Goal: Complete application form

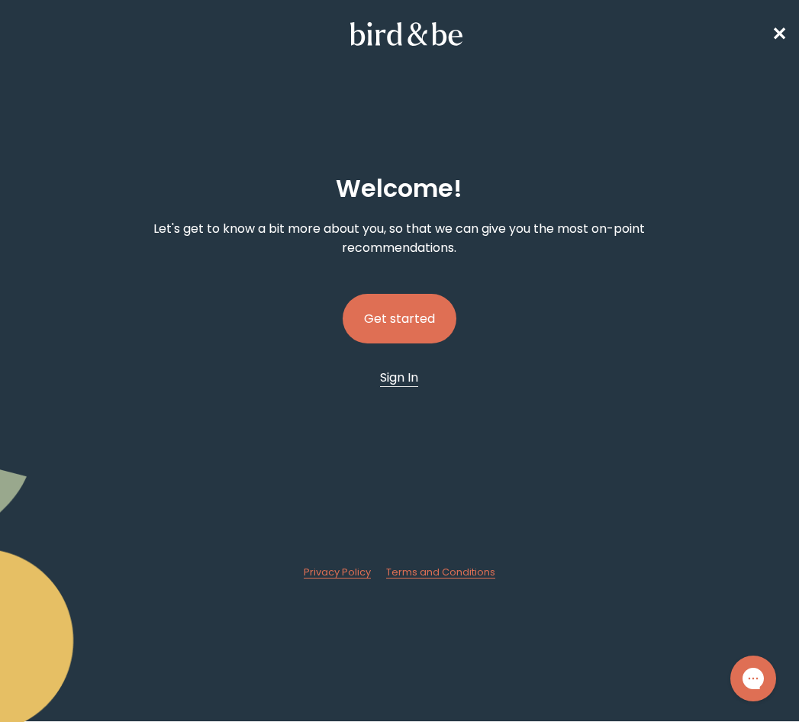
drag, startPoint x: 397, startPoint y: 373, endPoint x: 398, endPoint y: 381, distance: 8.5
click at [397, 375] on span "Sign In" at bounding box center [399, 377] width 38 height 18
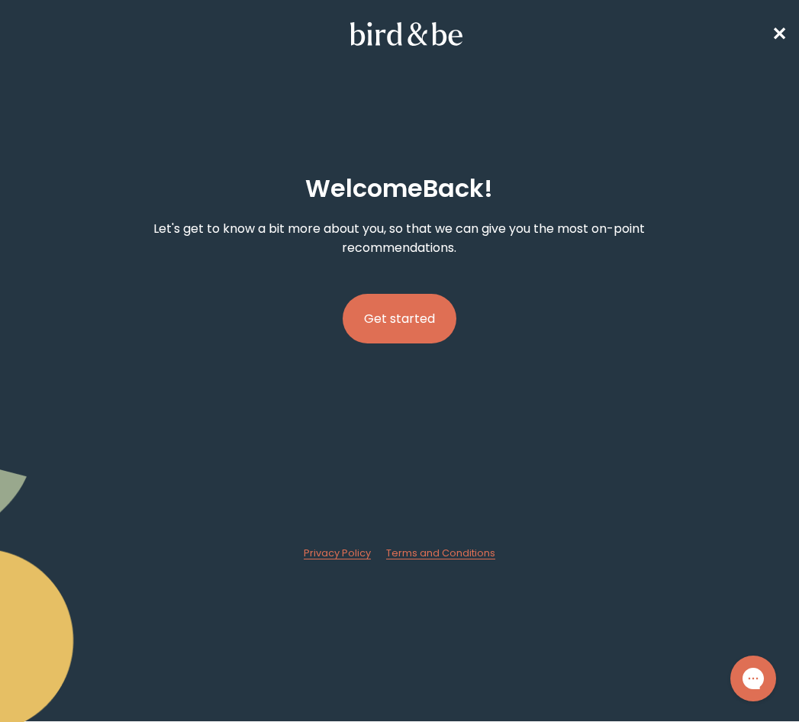
click at [427, 313] on button "Get started" at bounding box center [399, 319] width 114 height 50
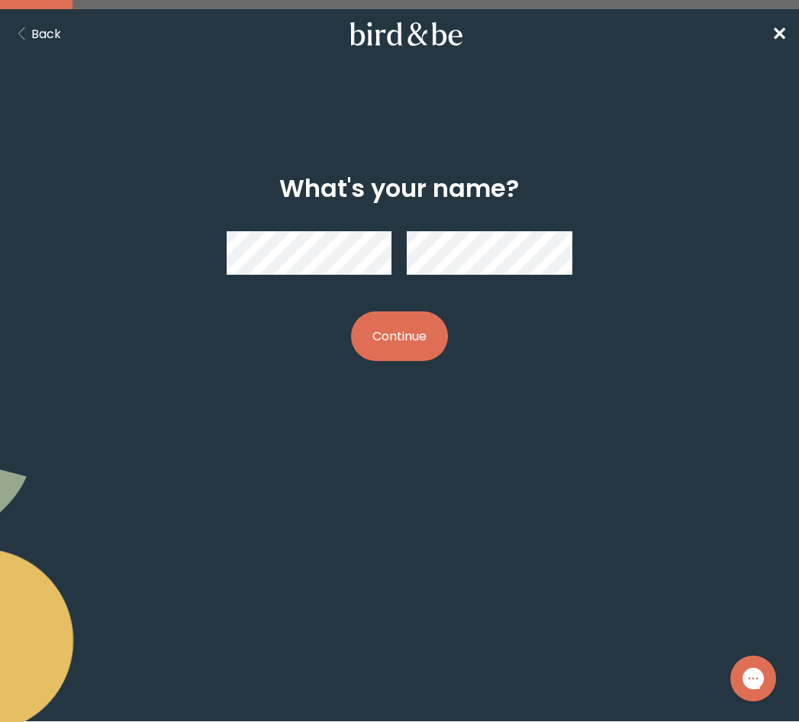
click at [382, 246] on div at bounding box center [400, 253] width 346 height 68
click at [428, 352] on button "Continue" at bounding box center [399, 336] width 97 height 50
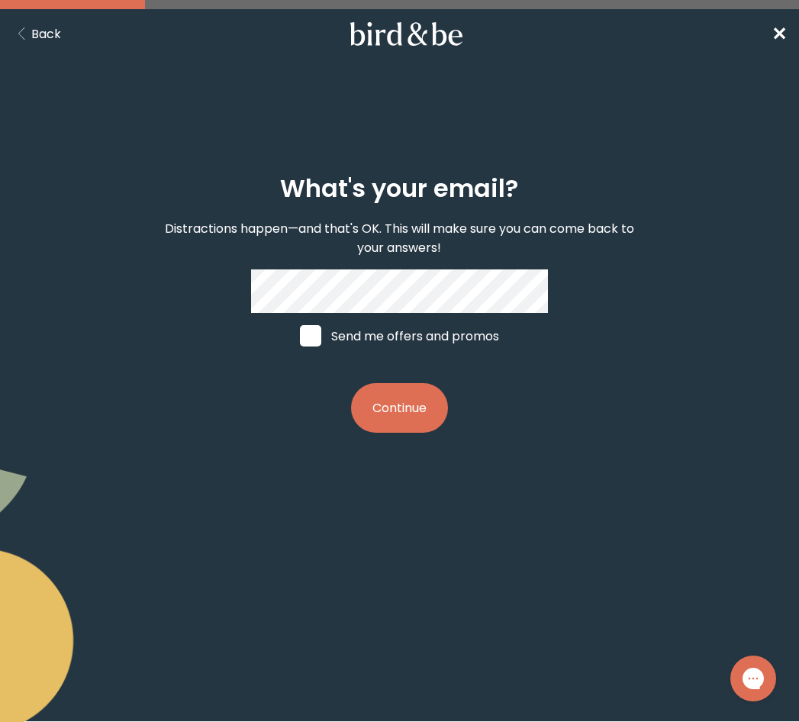
click at [313, 332] on span at bounding box center [310, 335] width 21 height 21
click at [300, 336] on input "Send me offers and promos" at bounding box center [299, 336] width 1 height 1
checkbox input "true"
click at [401, 425] on button "Continue" at bounding box center [399, 408] width 97 height 50
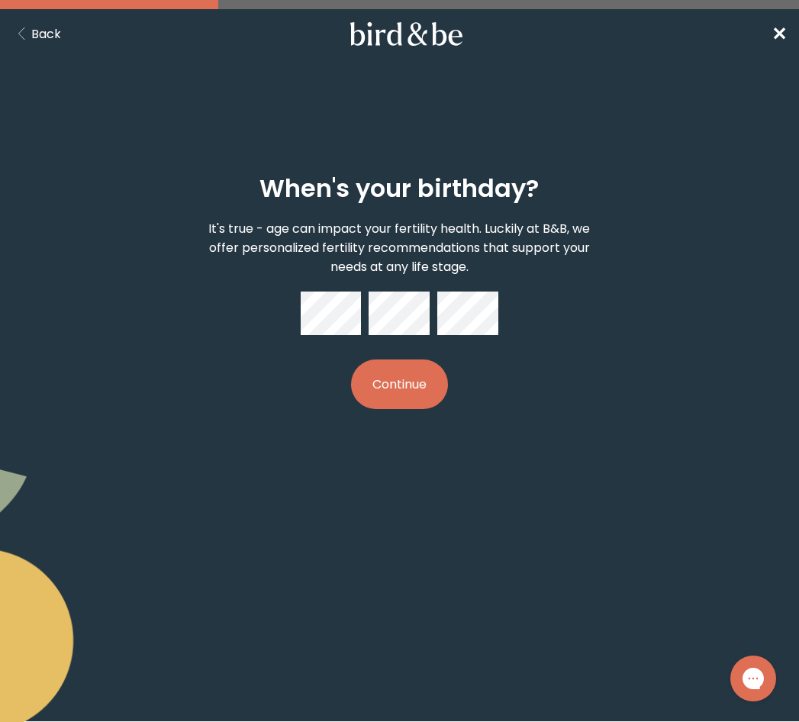
click at [411, 365] on button "Continue" at bounding box center [399, 384] width 97 height 50
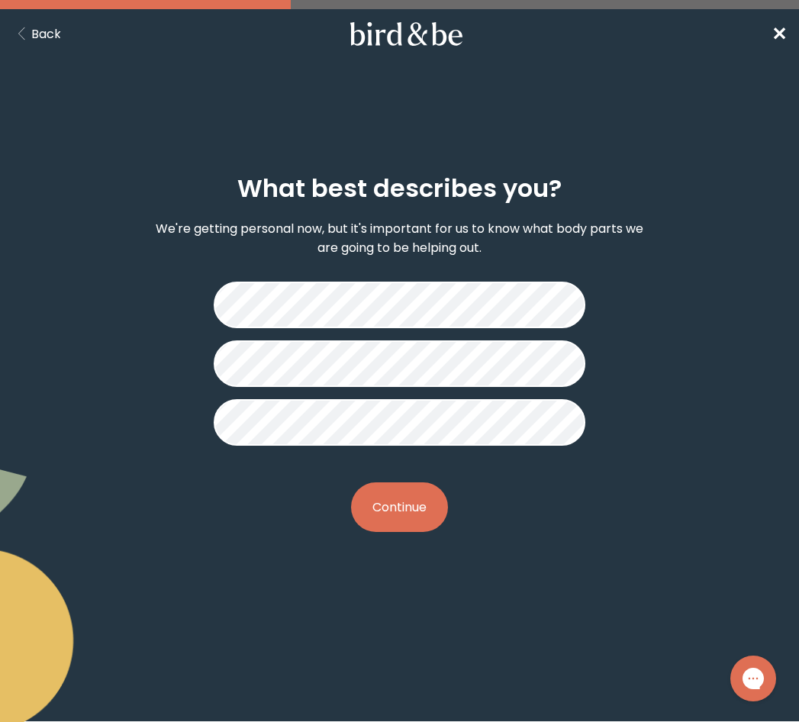
click at [407, 501] on button "Continue" at bounding box center [399, 507] width 97 height 50
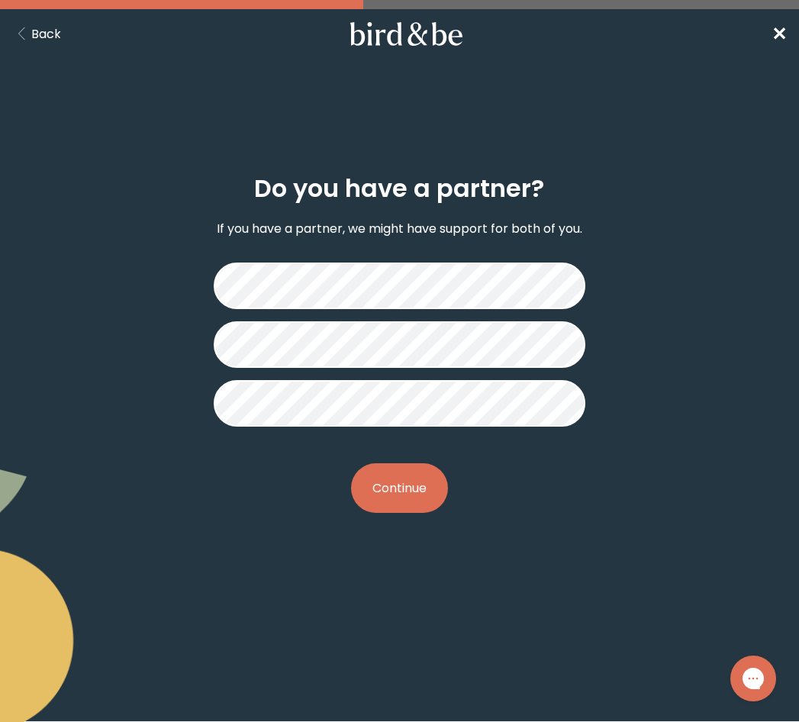
click at [407, 493] on button "Continue" at bounding box center [399, 488] width 97 height 50
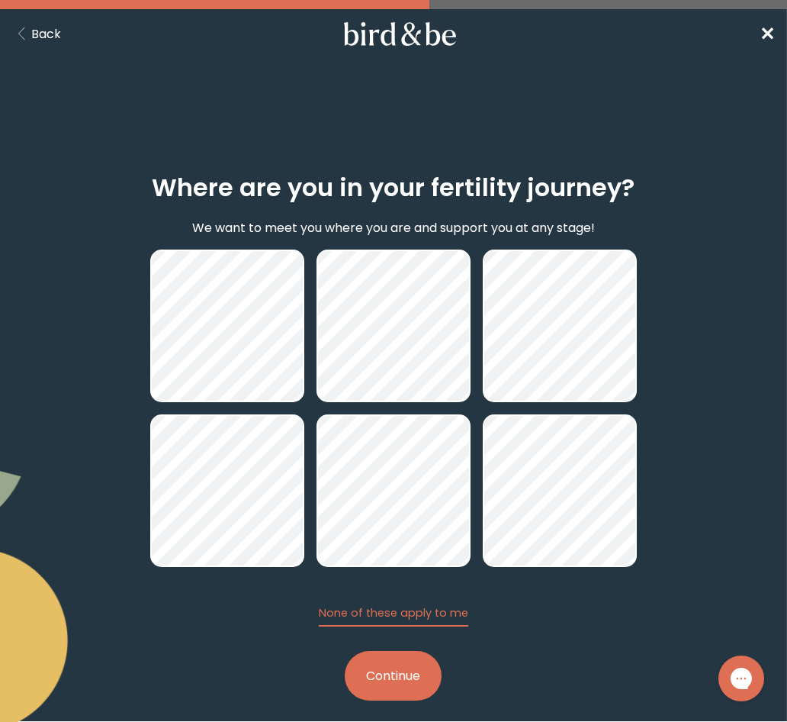
click at [385, 672] on button "Continue" at bounding box center [393, 676] width 97 height 50
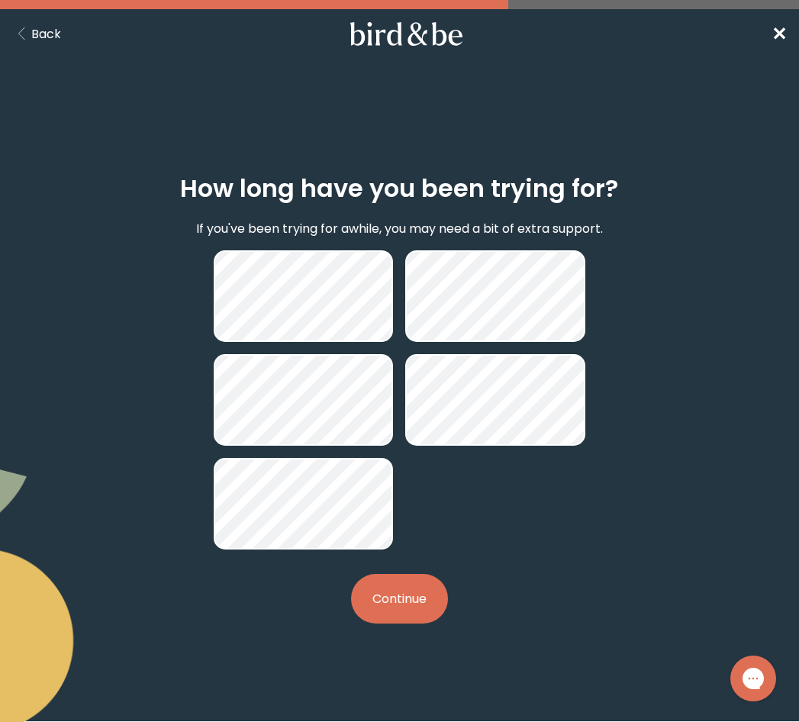
click at [417, 592] on button "Continue" at bounding box center [399, 599] width 97 height 50
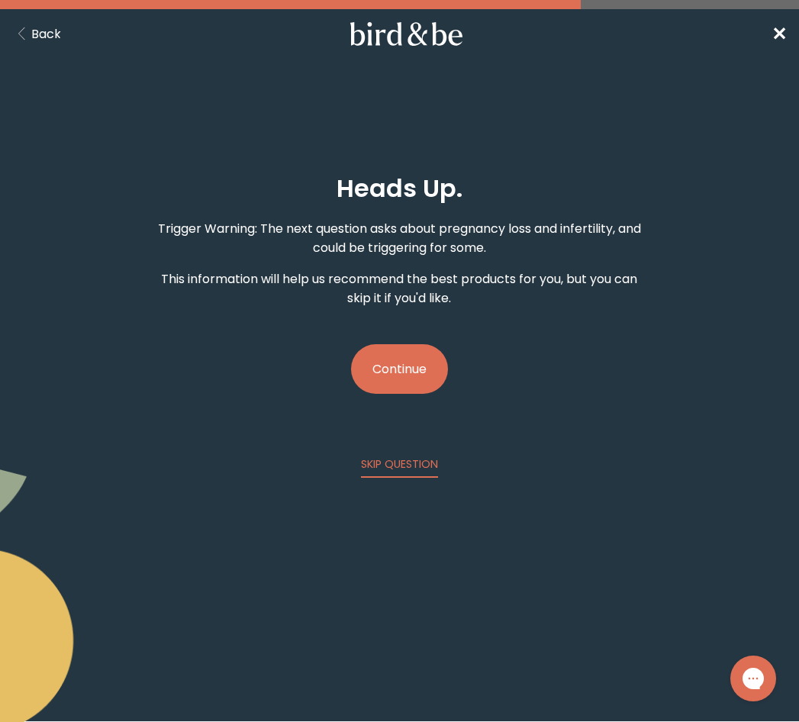
click at [427, 371] on button "Continue" at bounding box center [399, 369] width 97 height 50
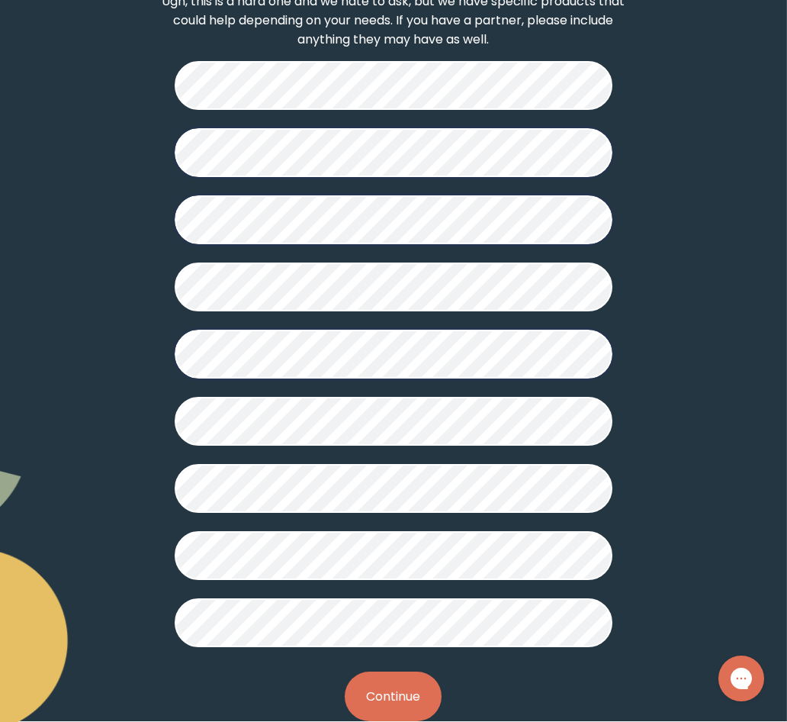
scroll to position [299, 0]
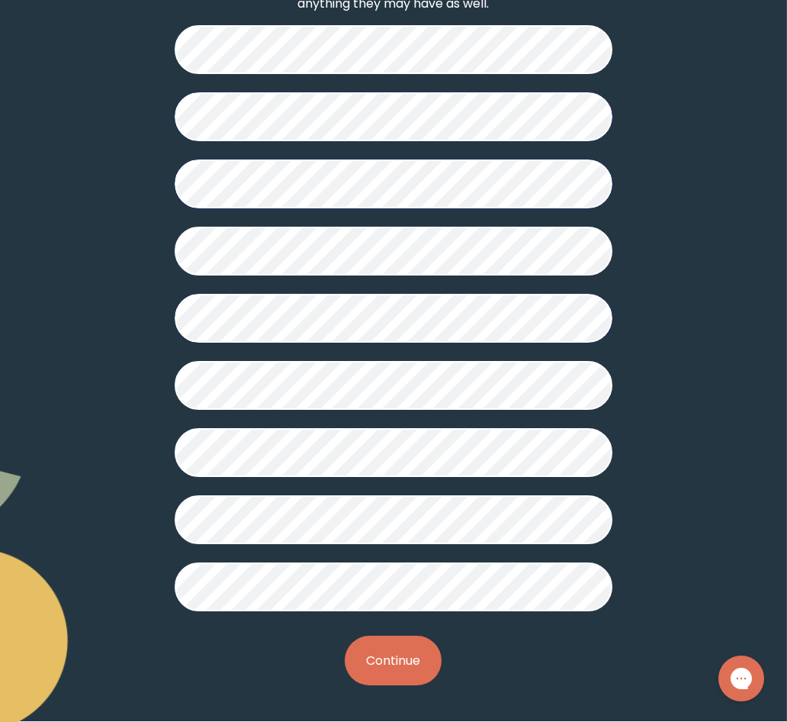
click at [384, 648] on button "Continue" at bounding box center [393, 660] width 97 height 50
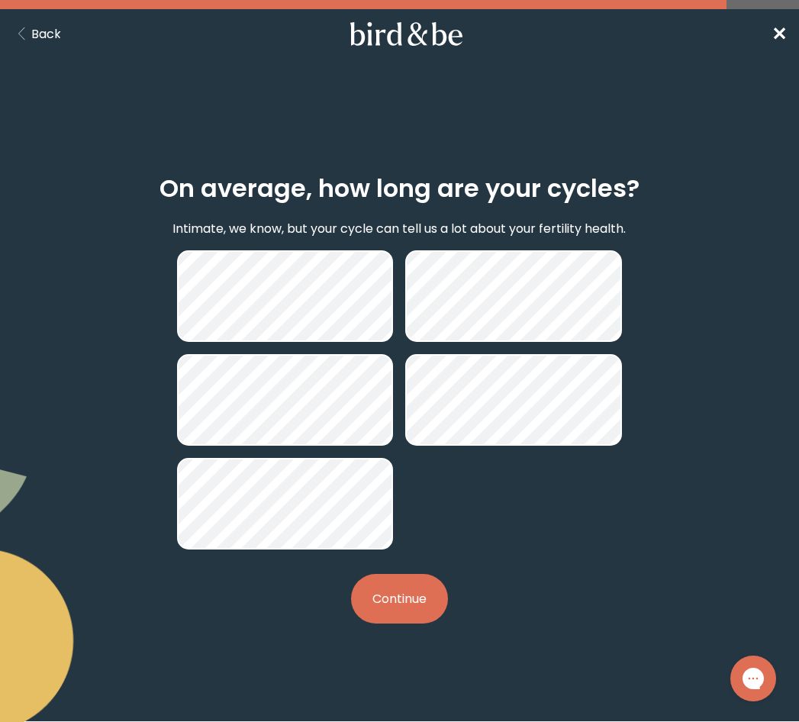
click at [391, 602] on button "Continue" at bounding box center [399, 599] width 97 height 50
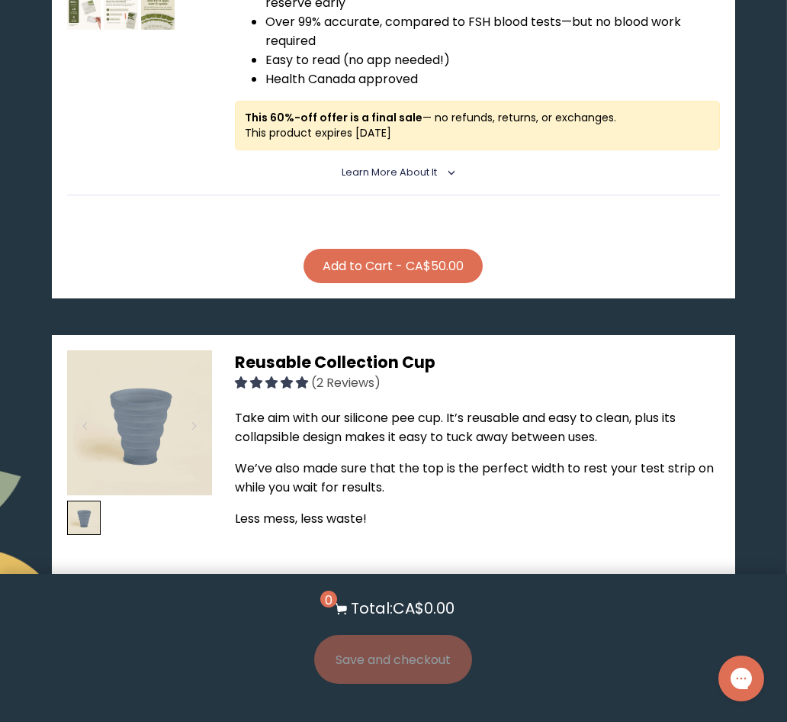
scroll to position [2975, 0]
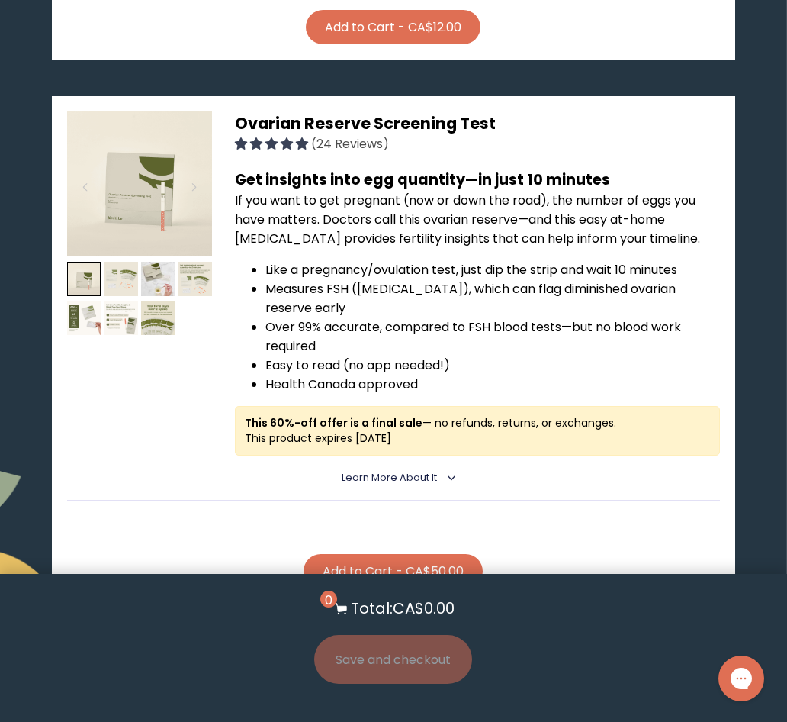
click at [281, 112] on span "Ovarian Reserve Screening Test" at bounding box center [365, 123] width 261 height 22
click at [186, 170] on div at bounding box center [194, 187] width 21 height 34
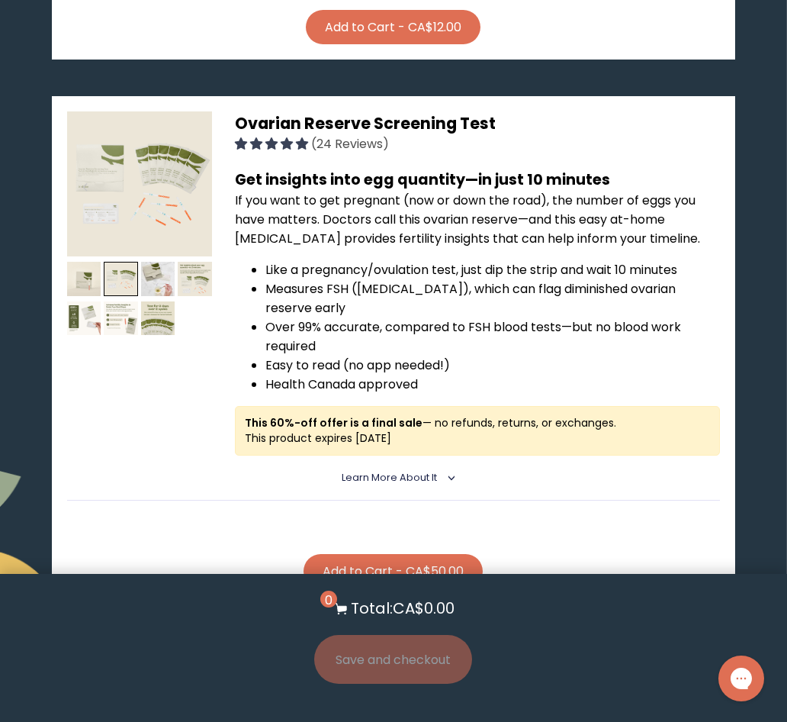
click at [167, 130] on img at bounding box center [139, 183] width 145 height 145
click at [364, 455] on details "Learn More About it < What makes it special [MEDICAL_DATA] (FSH) has the import…" at bounding box center [394, 477] width 654 height 45
click at [364, 471] on span "Learn More About it" at bounding box center [389, 477] width 95 height 13
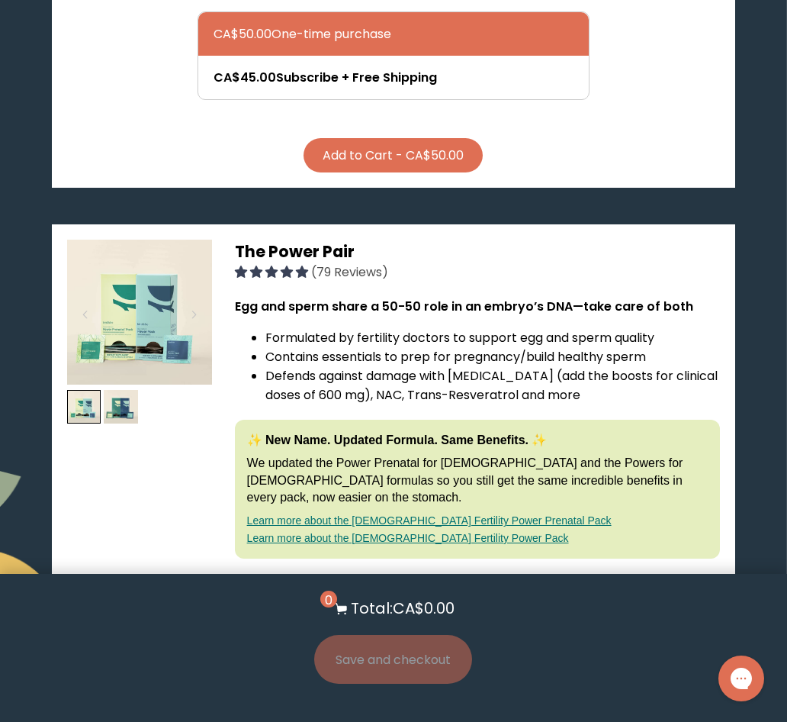
scroll to position [1144, 0]
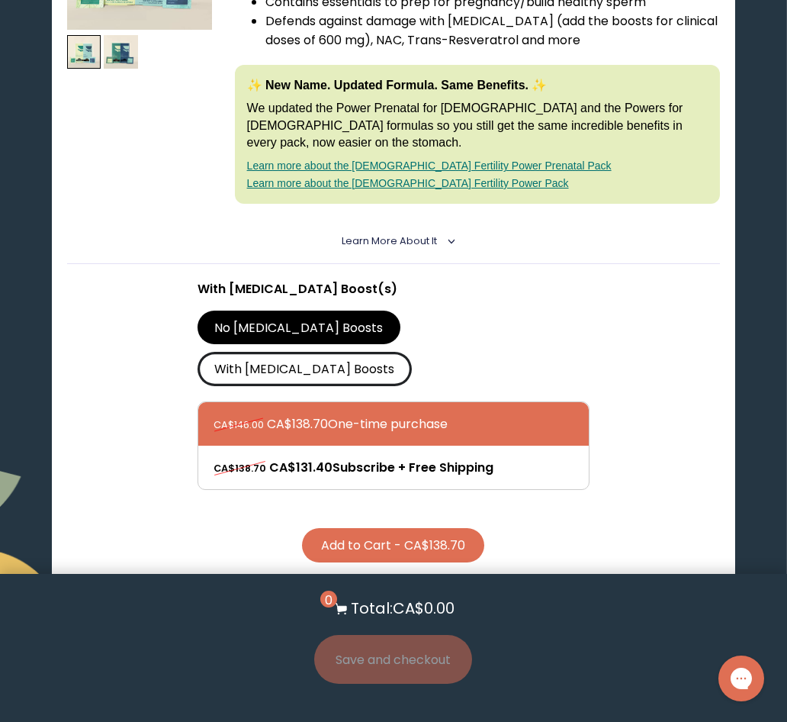
click at [360, 352] on label "With [MEDICAL_DATA] Boosts" at bounding box center [305, 369] width 214 height 34
click at [0, 0] on input "With [MEDICAL_DATA] Boosts" at bounding box center [0, 0] width 0 height 0
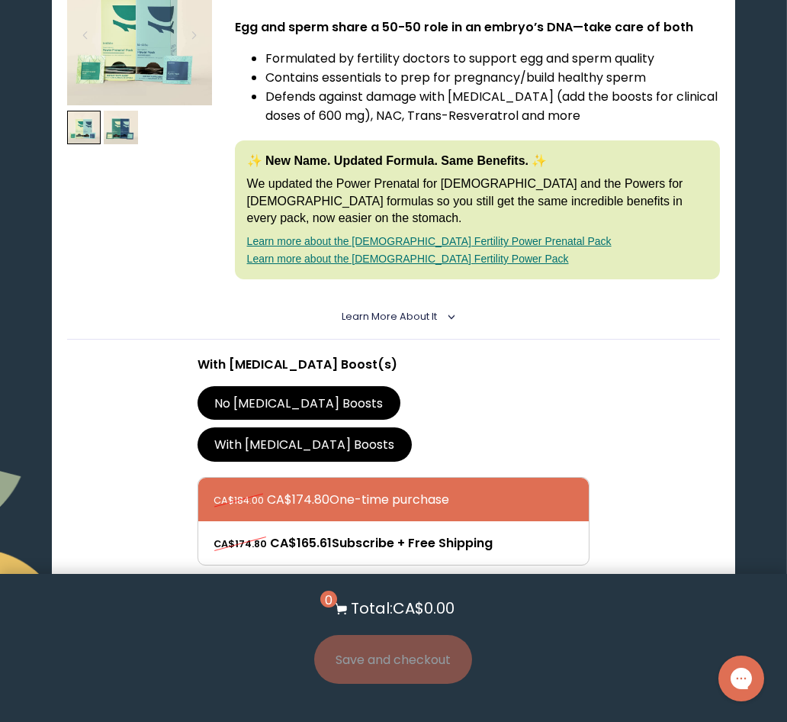
scroll to position [915, 0]
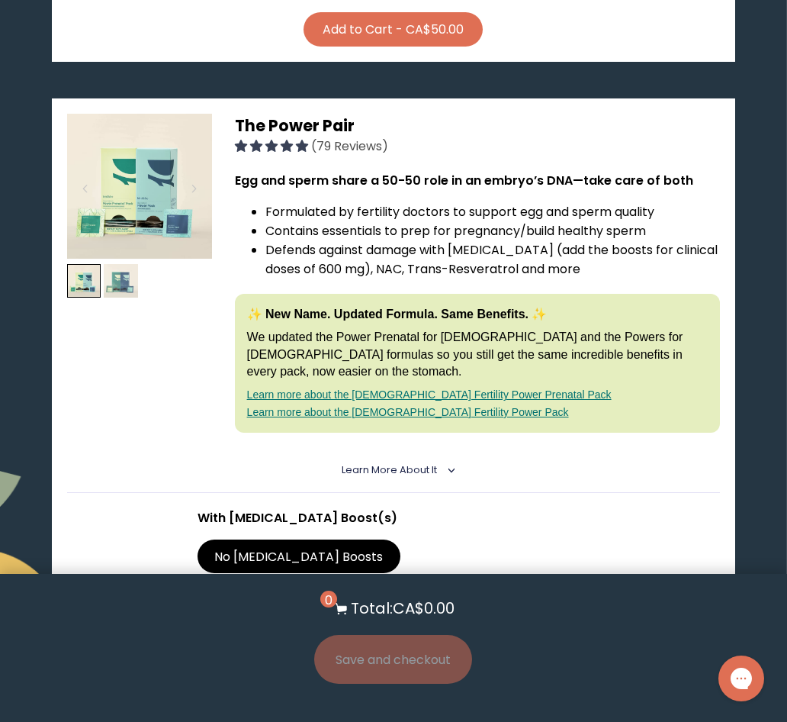
click at [128, 264] on img at bounding box center [121, 281] width 34 height 34
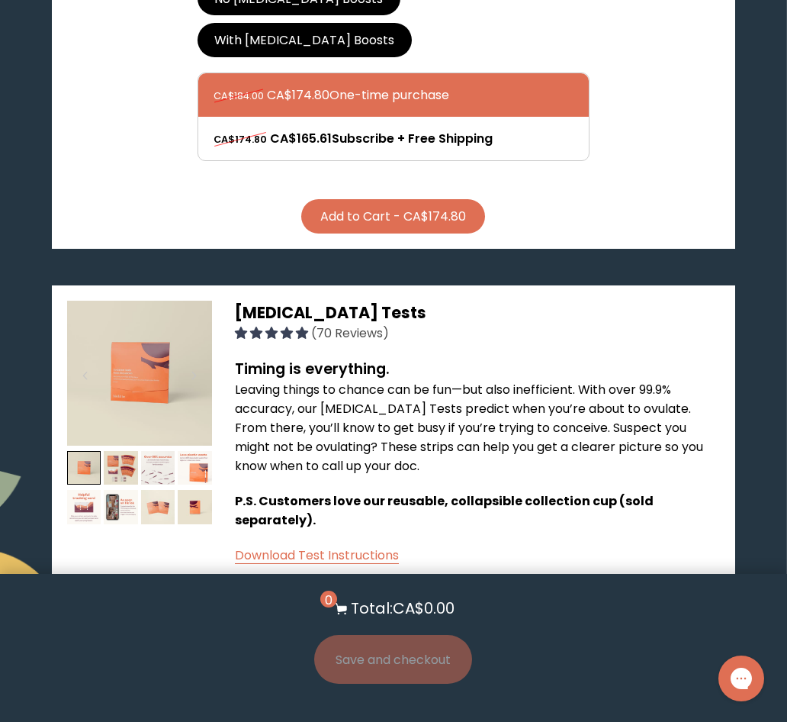
scroll to position [1602, 0]
